Goal: Transaction & Acquisition: Purchase product/service

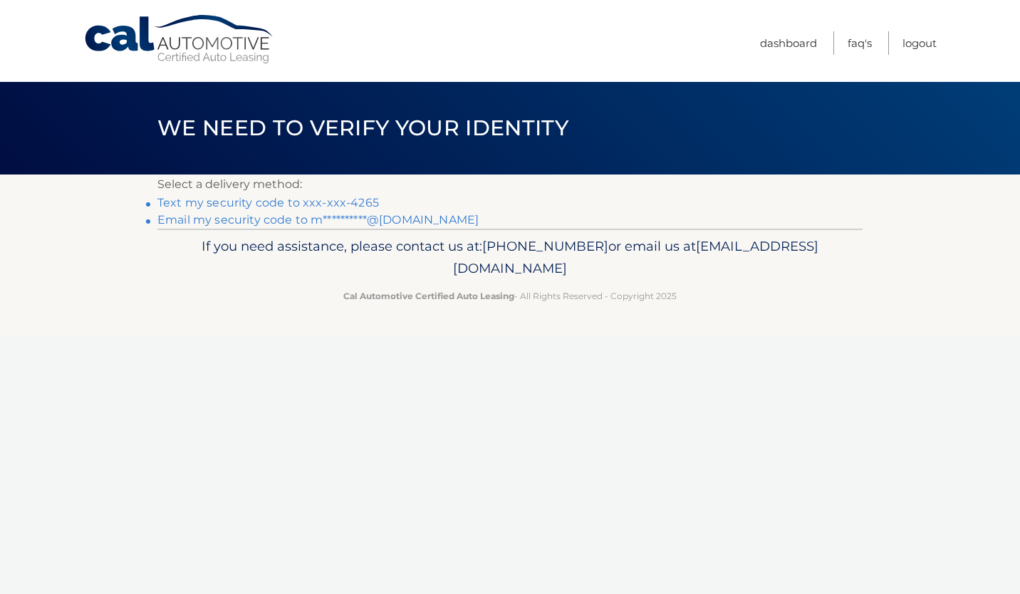
click at [266, 200] on link "Text my security code to xxx-xxx-4265" at bounding box center [268, 203] width 222 height 14
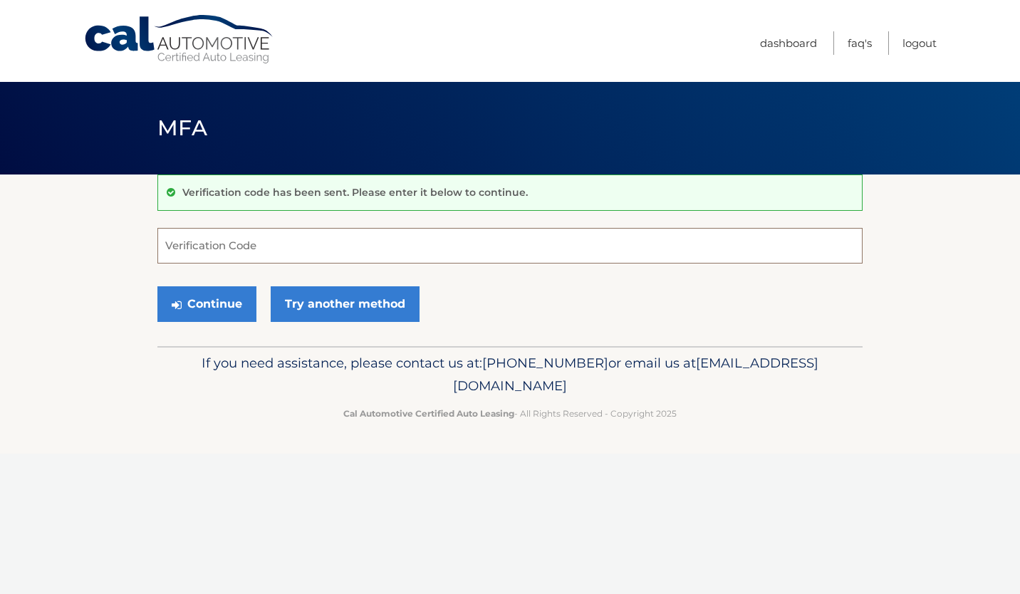
click at [264, 246] on input "Verification Code" at bounding box center [509, 246] width 705 height 36
type input "155664"
click at [222, 309] on button "Continue" at bounding box center [206, 304] width 99 height 36
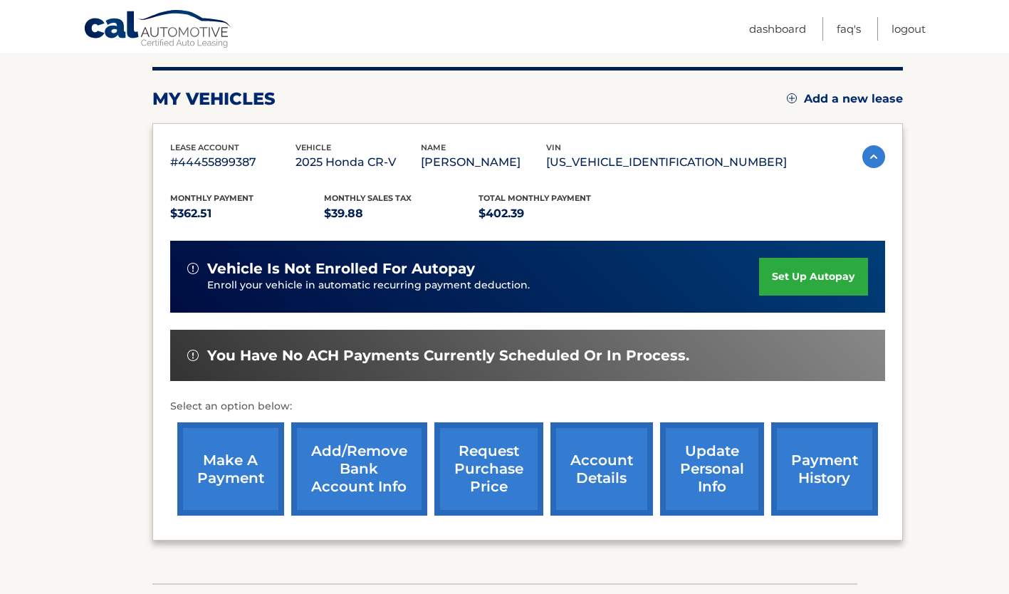
scroll to position [172, 0]
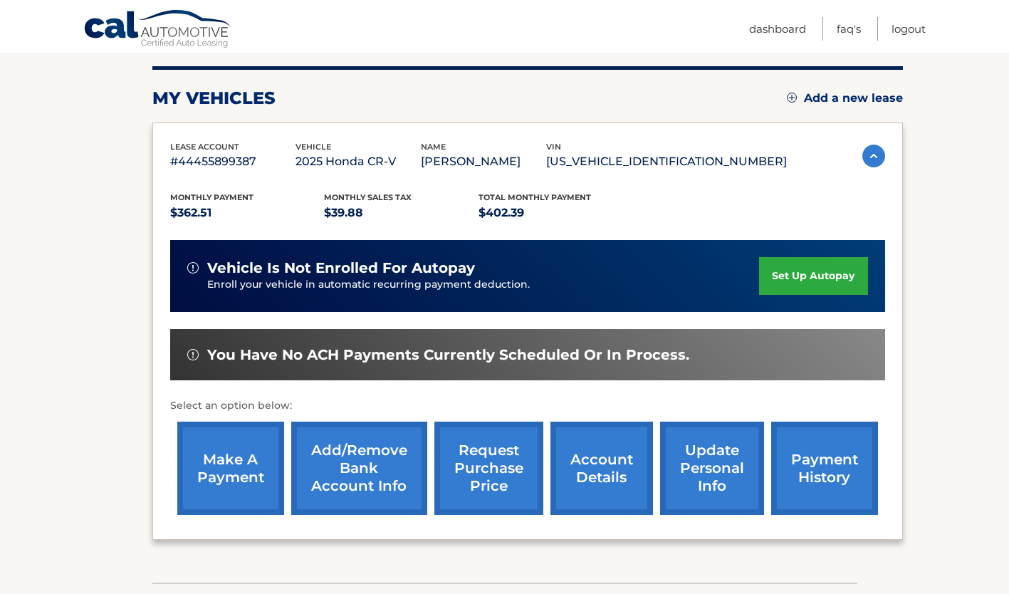
click at [221, 462] on link "make a payment" at bounding box center [230, 468] width 107 height 93
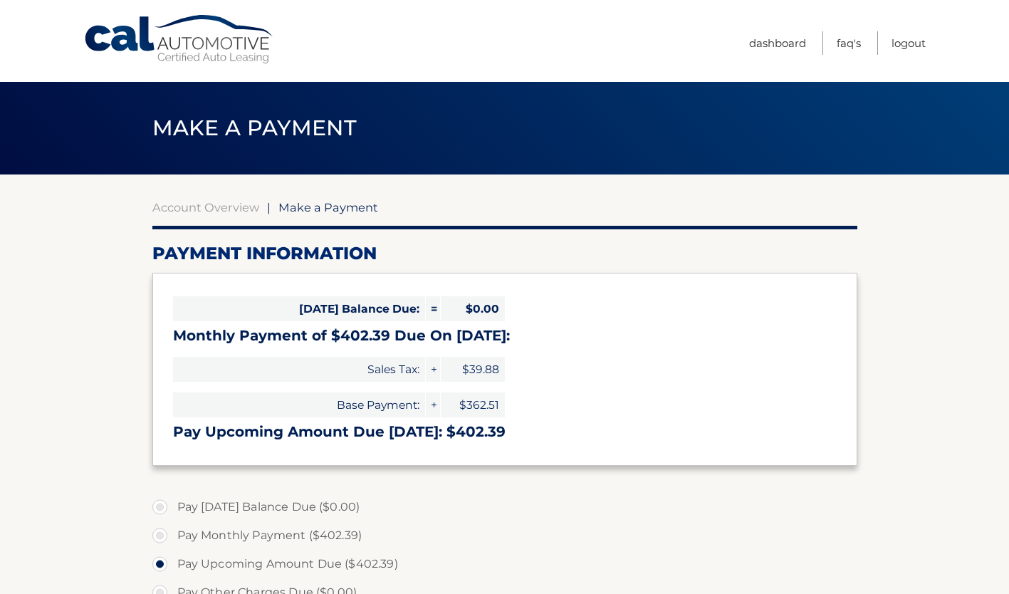
select select "NzM0YmRlZDMtN2VhYy00ZDNmLWJiZWEtODEzYmNhOWI1NDE1"
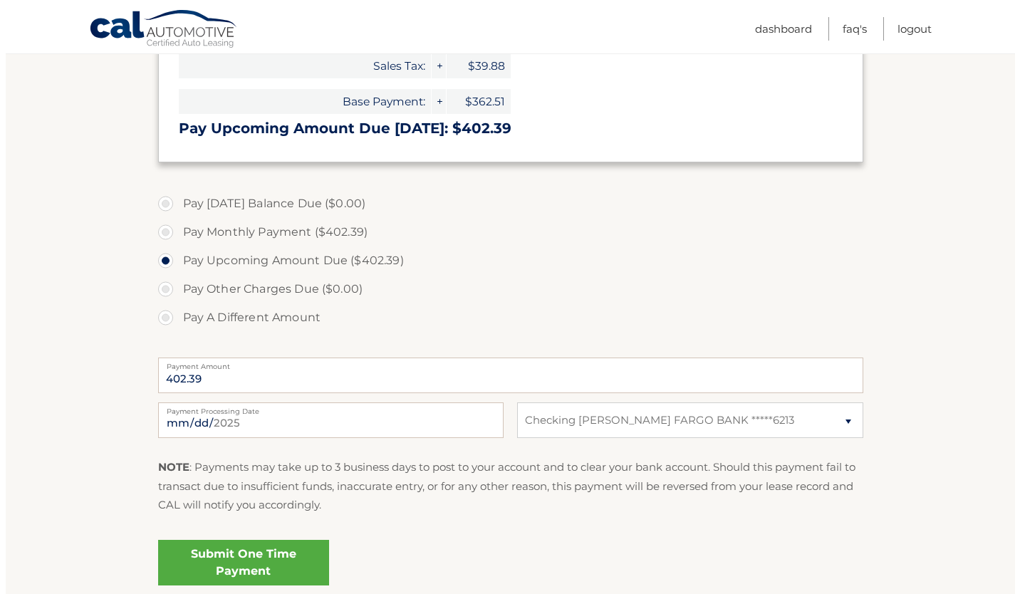
scroll to position [307, 0]
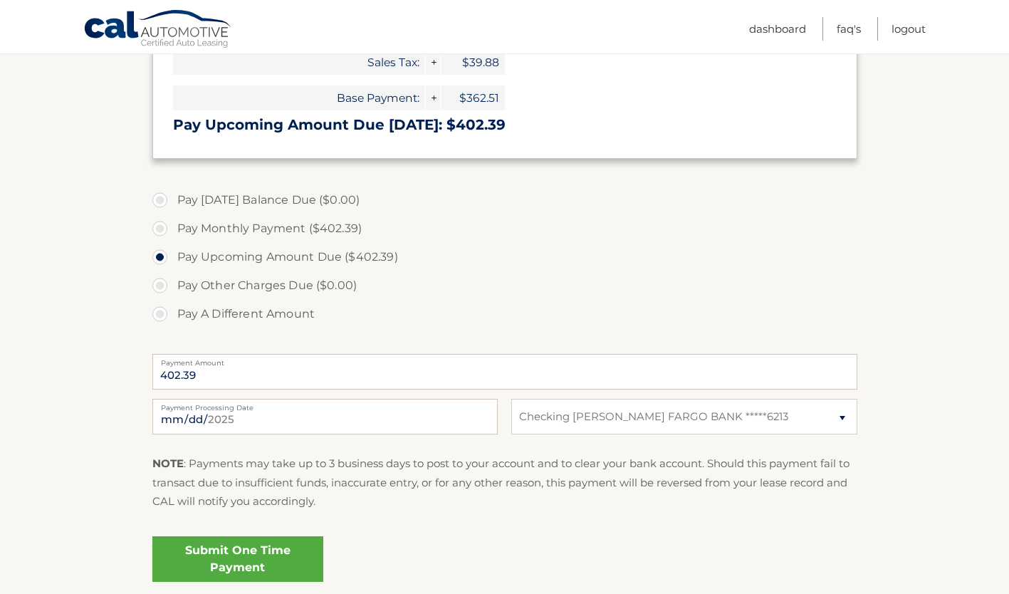
click at [267, 561] on link "Submit One Time Payment" at bounding box center [237, 559] width 171 height 46
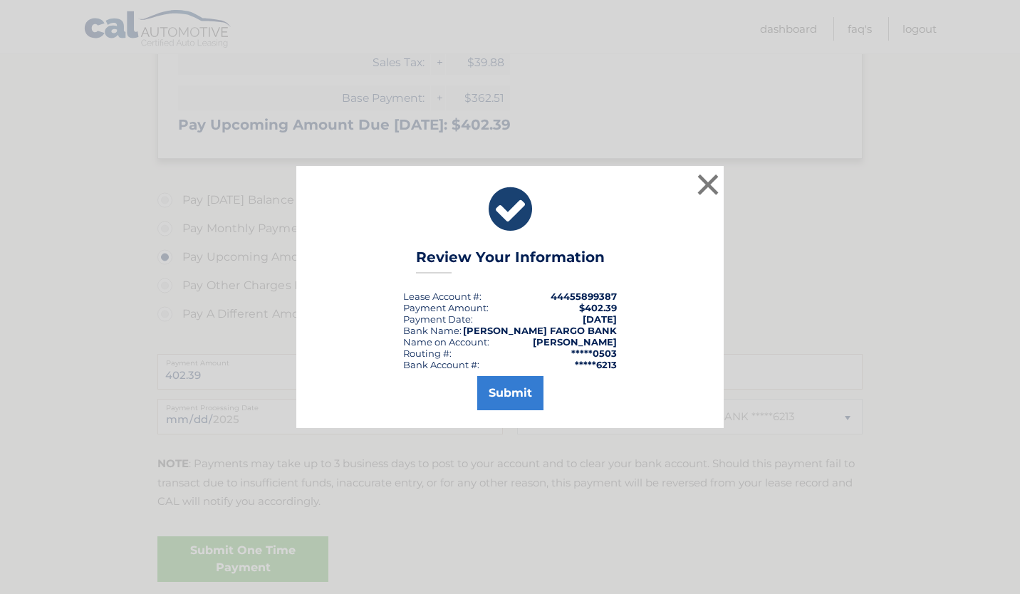
click at [509, 389] on button "Submit" at bounding box center [510, 393] width 66 height 34
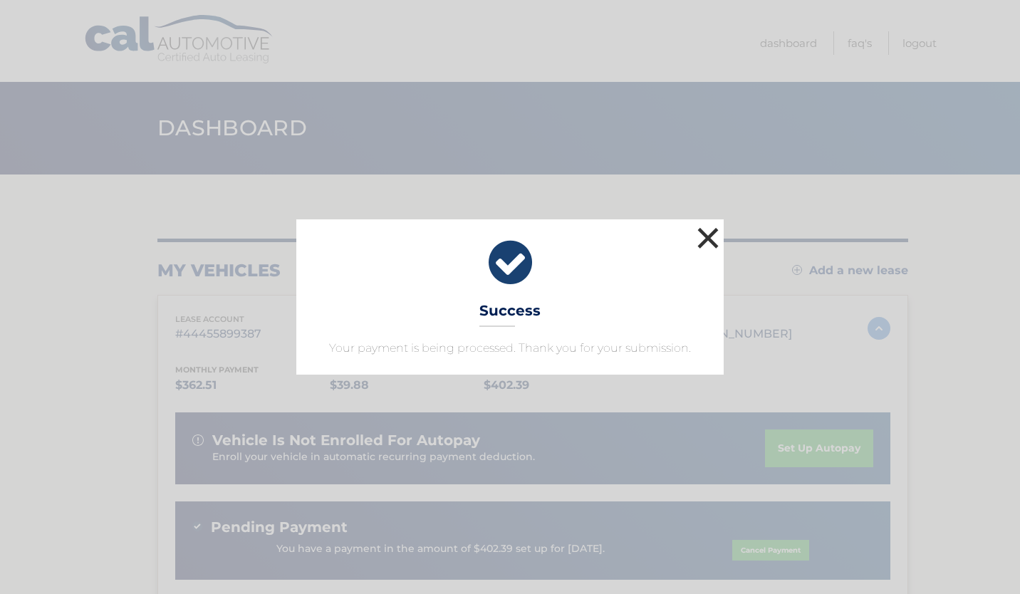
click at [714, 252] on button "×" at bounding box center [708, 238] width 28 height 28
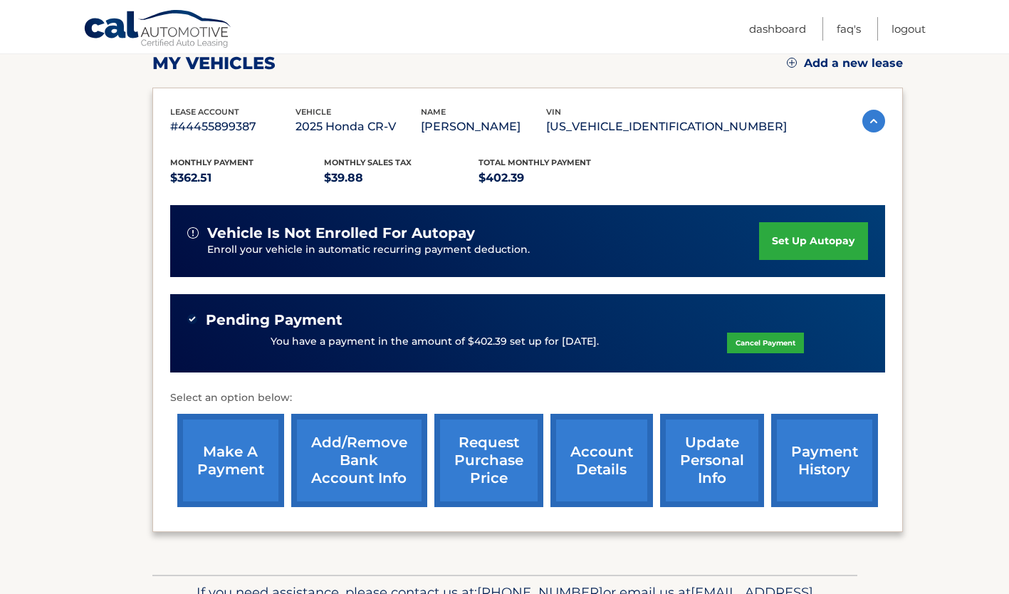
scroll to position [208, 0]
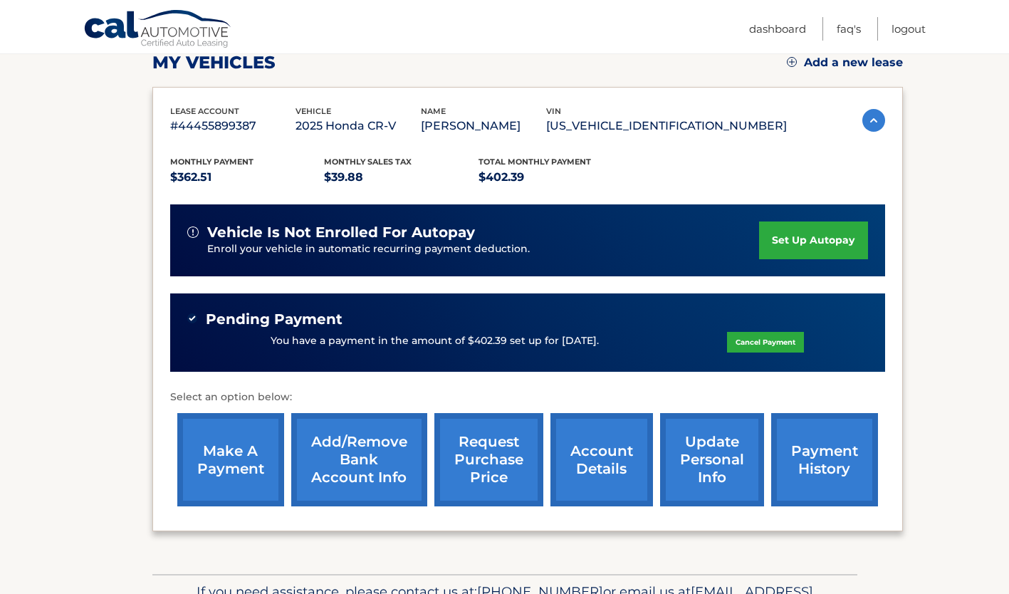
click at [602, 459] on link "account details" at bounding box center [602, 459] width 103 height 93
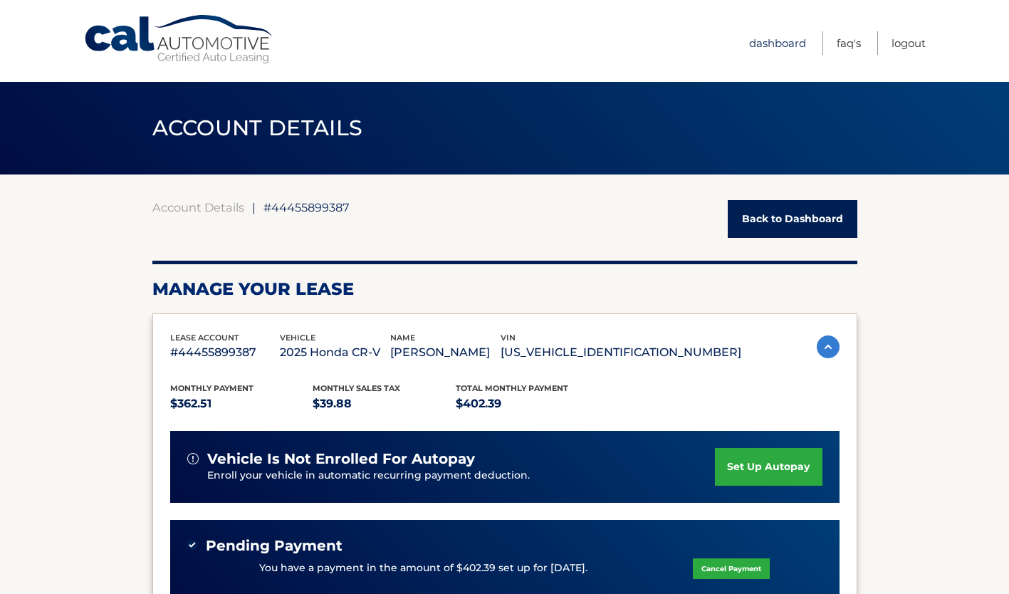
click at [781, 52] on link "Dashboard" at bounding box center [777, 43] width 57 height 24
click at [775, 39] on link "Dashboard" at bounding box center [777, 43] width 57 height 24
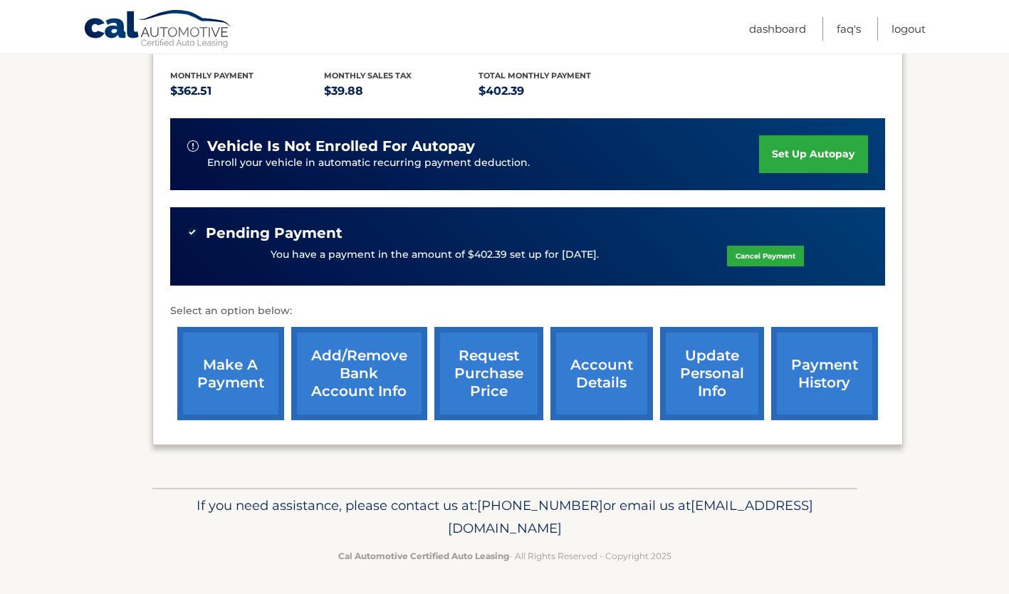
scroll to position [296, 0]
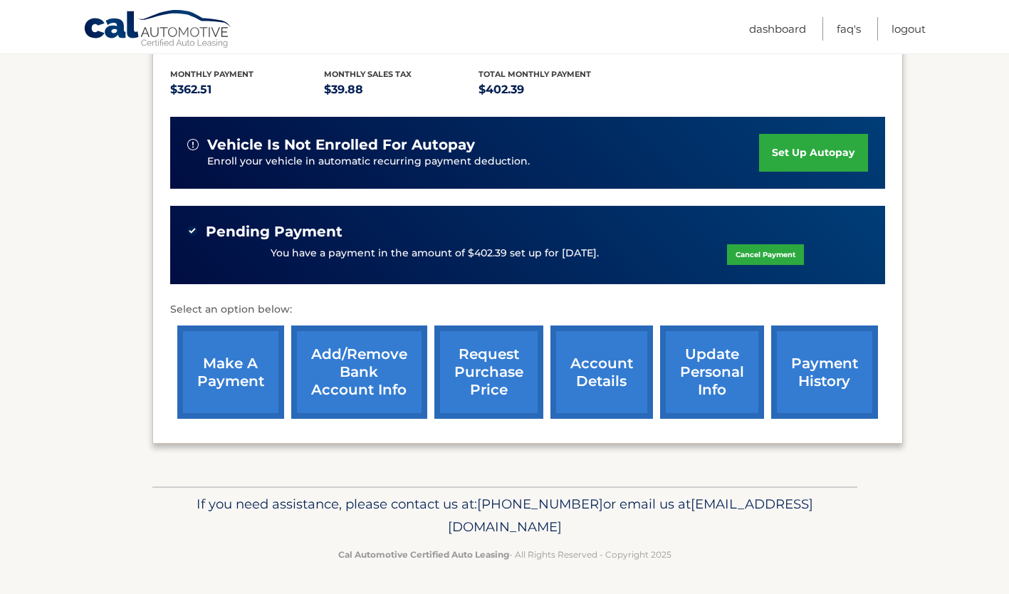
click at [827, 372] on link "payment history" at bounding box center [824, 372] width 107 height 93
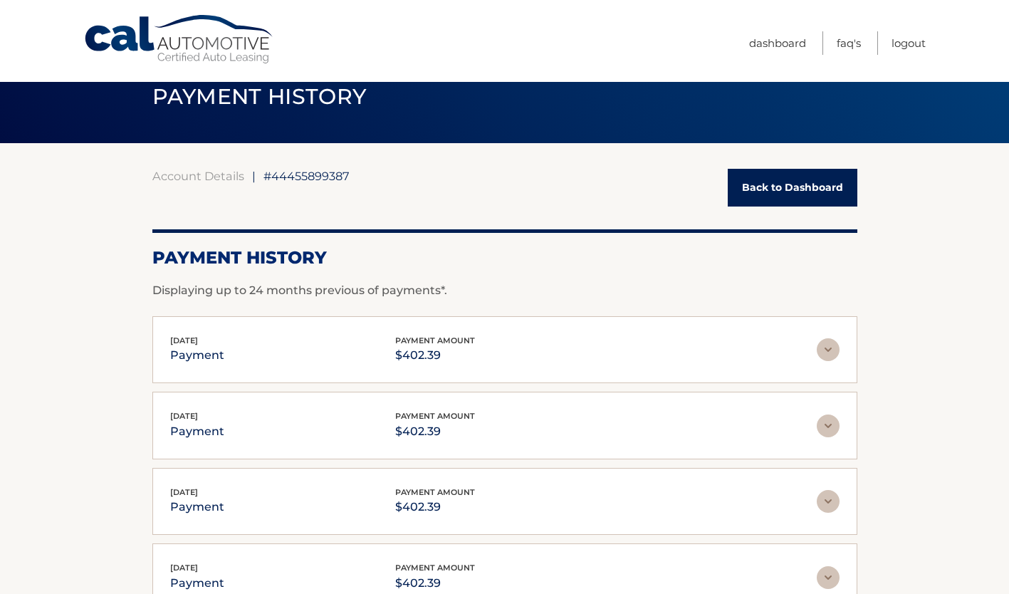
scroll to position [31, 0]
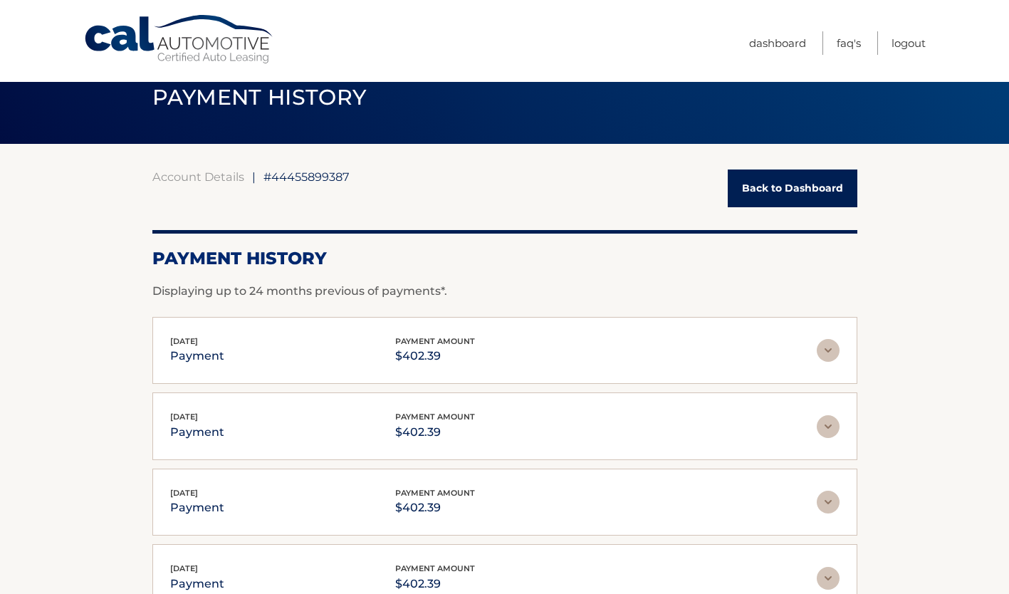
click at [808, 192] on link "Back to Dashboard" at bounding box center [793, 189] width 130 height 38
click at [792, 192] on link "Back to Dashboard" at bounding box center [793, 189] width 130 height 38
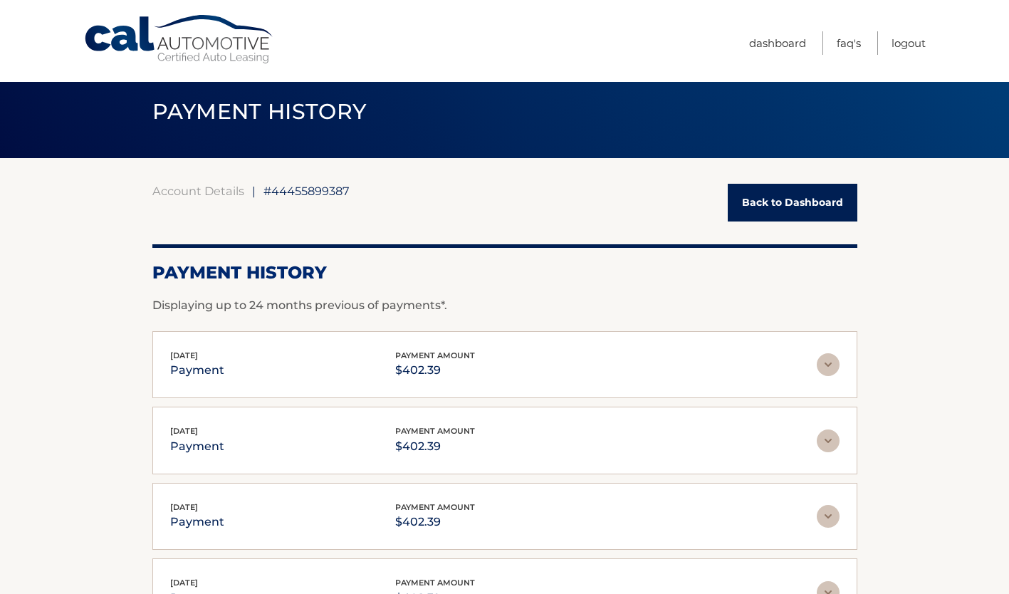
scroll to position [0, 0]
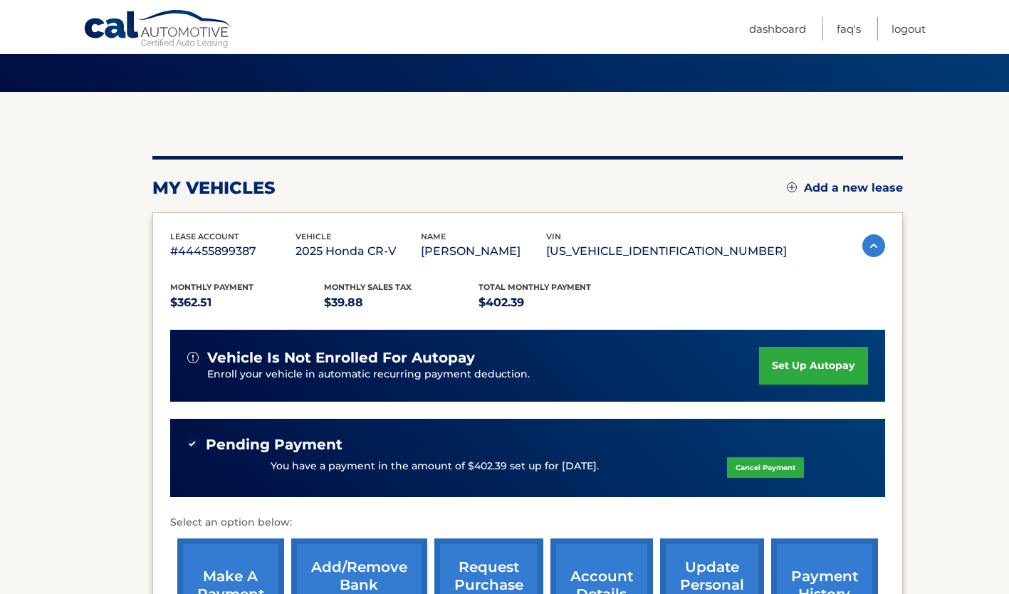
scroll to position [80, 0]
